Goal: Information Seeking & Learning: Find specific fact

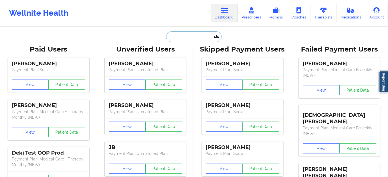
click at [205, 38] on input "text" at bounding box center [194, 36] width 56 height 11
paste input "[EMAIL_ADDRESS][DOMAIN_NAME]"
type input "[EMAIL_ADDRESS][DOMAIN_NAME]"
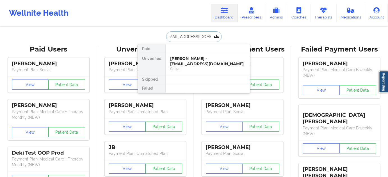
click at [191, 60] on div "[PERSON_NAME] - [EMAIL_ADDRESS][DOMAIN_NAME]" at bounding box center [207, 61] width 75 height 10
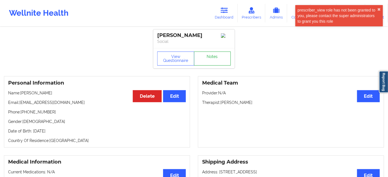
click at [211, 64] on link "Notes" at bounding box center [212, 59] width 37 height 14
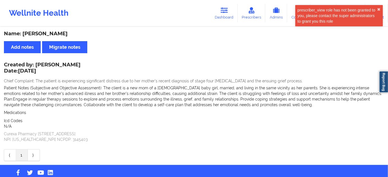
click at [55, 32] on div "Name: [PERSON_NAME]" at bounding box center [194, 34] width 380 height 6
copy div "[PERSON_NAME]"
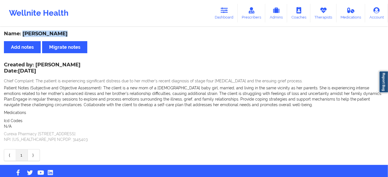
drag, startPoint x: 23, startPoint y: 33, endPoint x: 58, endPoint y: 21, distance: 37.4
click at [67, 34] on div "Name: [PERSON_NAME]" at bounding box center [194, 34] width 380 height 6
copy div "[PERSON_NAME]"
drag, startPoint x: 36, startPoint y: 64, endPoint x: 75, endPoint y: 61, distance: 39.1
click at [75, 61] on div "Name: [PERSON_NAME] Add notes Migrate notes Created by: [PERSON_NAME] Date: [DA…" at bounding box center [194, 97] width 388 height 138
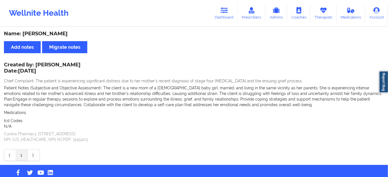
click at [102, 71] on div "Created by: [PERSON_NAME] Date: [DATE] Chief Complaint: The patient is experien…" at bounding box center [194, 102] width 380 height 79
click at [221, 13] on link "Dashboard" at bounding box center [224, 13] width 27 height 19
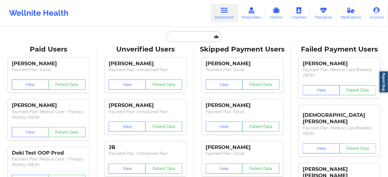
type input "s"
click at [203, 35] on input "s" at bounding box center [194, 36] width 56 height 11
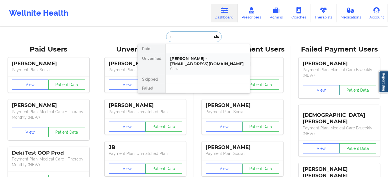
click at [196, 61] on div "[PERSON_NAME] - [EMAIL_ADDRESS][DOMAIN_NAME]" at bounding box center [207, 61] width 75 height 10
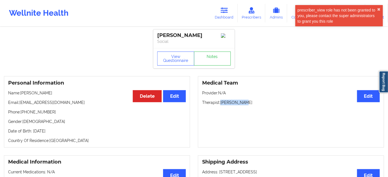
drag, startPoint x: 222, startPoint y: 105, endPoint x: 257, endPoint y: 95, distance: 36.6
click at [256, 104] on p "Therapist: [PERSON_NAME]" at bounding box center [291, 103] width 178 height 6
copy p "[PERSON_NAME]"
click at [204, 60] on link "Notes" at bounding box center [212, 59] width 37 height 14
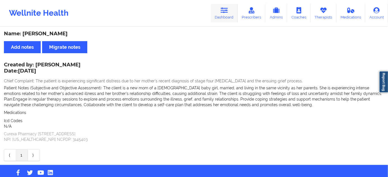
click at [223, 10] on icon at bounding box center [224, 10] width 7 height 6
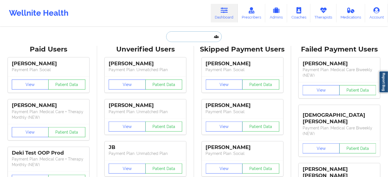
click at [200, 35] on input "text" at bounding box center [194, 36] width 56 height 11
paste input "[EMAIL_ADDRESS][DOMAIN_NAME]"
type input "[EMAIL_ADDRESS][DOMAIN_NAME]"
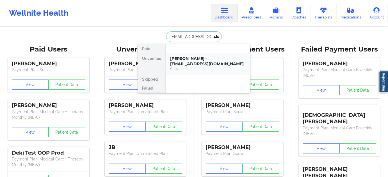
scroll to position [0, 4]
click at [186, 61] on div "[PERSON_NAME] - [EMAIL_ADDRESS][DOMAIN_NAME]" at bounding box center [207, 61] width 75 height 10
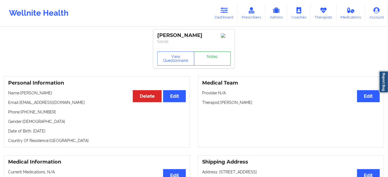
click at [214, 60] on link "Notes" at bounding box center [212, 59] width 37 height 14
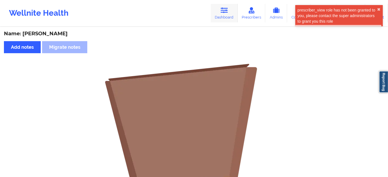
click at [222, 11] on icon at bounding box center [224, 10] width 7 height 6
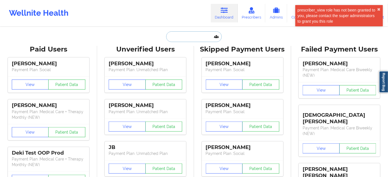
drag, startPoint x: 222, startPoint y: 11, endPoint x: 175, endPoint y: 40, distance: 54.9
click at [175, 40] on input "text" at bounding box center [194, 36] width 56 height 11
type input "s"
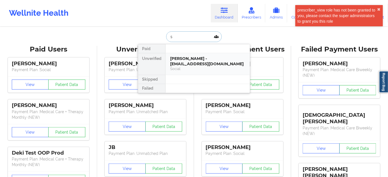
click at [182, 57] on div "[PERSON_NAME] - [EMAIL_ADDRESS][DOMAIN_NAME]" at bounding box center [207, 61] width 75 height 10
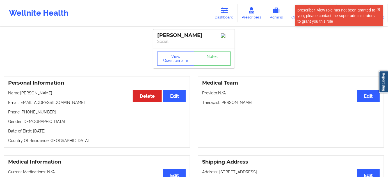
drag, startPoint x: 157, startPoint y: 35, endPoint x: 206, endPoint y: 33, distance: 49.5
click at [206, 33] on div "[PERSON_NAME] Social" at bounding box center [193, 38] width 81 height 19
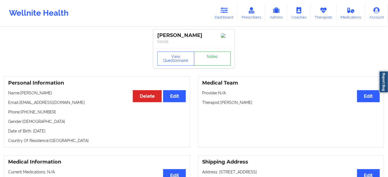
click at [212, 62] on link "Notes" at bounding box center [212, 59] width 37 height 14
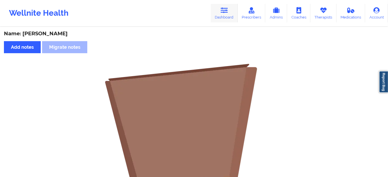
click at [228, 10] on icon at bounding box center [224, 10] width 7 height 6
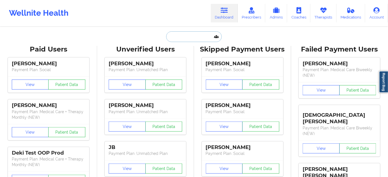
click at [185, 39] on input "text" at bounding box center [194, 36] width 56 height 11
paste input "[EMAIL_ADDRESS][DOMAIN_NAME]"
type input "[EMAIL_ADDRESS][DOMAIN_NAME]"
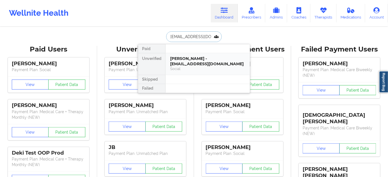
scroll to position [0, 4]
click at [184, 63] on div "[PERSON_NAME] - [EMAIL_ADDRESS][DOMAIN_NAME]" at bounding box center [207, 61] width 75 height 10
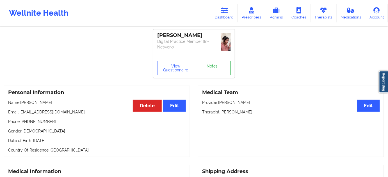
click at [217, 61] on link "Notes" at bounding box center [212, 68] width 37 height 14
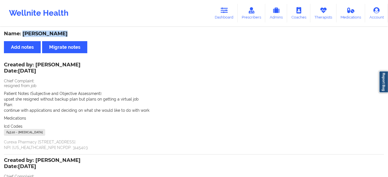
drag, startPoint x: 22, startPoint y: 31, endPoint x: 74, endPoint y: 28, distance: 52.1
click at [67, 30] on div "Name: [PERSON_NAME] Add notes Migrate notes Created by: [PERSON_NAME] Date: [DA…" at bounding box center [194, 149] width 388 height 242
copy div "[PERSON_NAME]"
click at [222, 15] on link "Dashboard" at bounding box center [224, 13] width 27 height 19
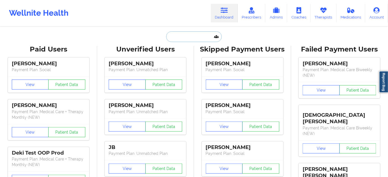
click at [194, 36] on input "text" at bounding box center [194, 36] width 56 height 11
paste input "[EMAIL_ADDRESS][DOMAIN_NAME]"
type input "[EMAIL_ADDRESS][DOMAIN_NAME]"
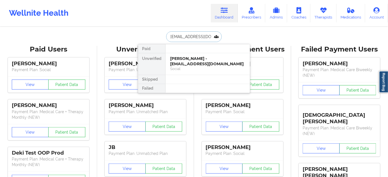
click at [188, 62] on div "[PERSON_NAME] - [EMAIL_ADDRESS][DOMAIN_NAME]" at bounding box center [207, 61] width 75 height 10
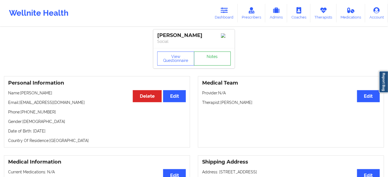
click at [209, 57] on link "Notes" at bounding box center [212, 59] width 37 height 14
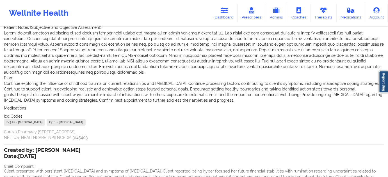
scroll to position [85, 0]
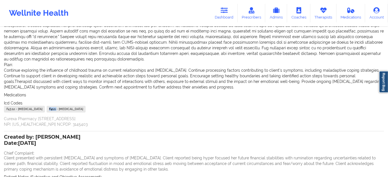
drag, startPoint x: 88, startPoint y: 102, endPoint x: 77, endPoint y: 102, distance: 11.0
click at [77, 106] on div "F43.12 - [MEDICAL_DATA] F41.1 - [MEDICAL_DATA]" at bounding box center [194, 110] width 380 height 8
copy div "F41.1"
drag, startPoint x: 11, startPoint y: 104, endPoint x: 4, endPoint y: 104, distance: 6.5
click at [4, 106] on div "F43.12 - [MEDICAL_DATA]" at bounding box center [24, 109] width 41 height 7
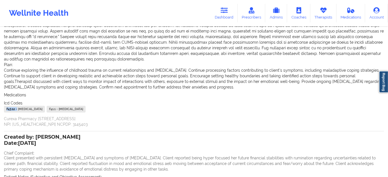
copy div "F43.12 -"
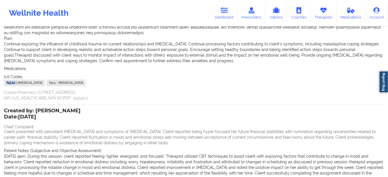
scroll to position [119, 0]
